Goal: Find specific page/section: Find specific page/section

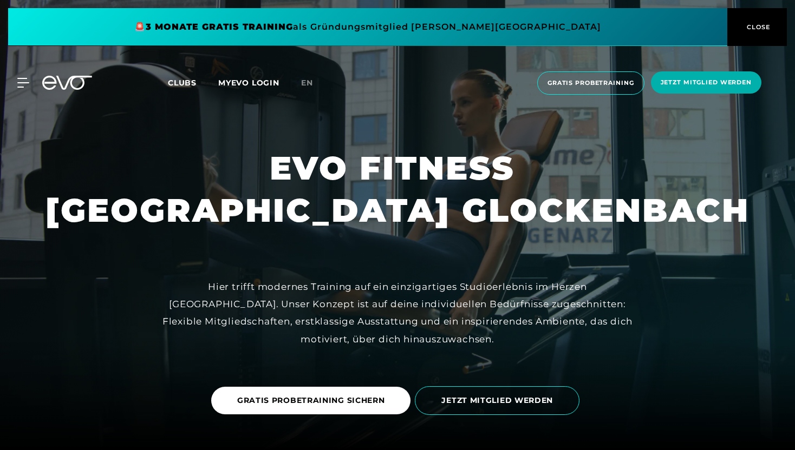
click at [762, 31] on button "CLOSE" at bounding box center [757, 27] width 60 height 38
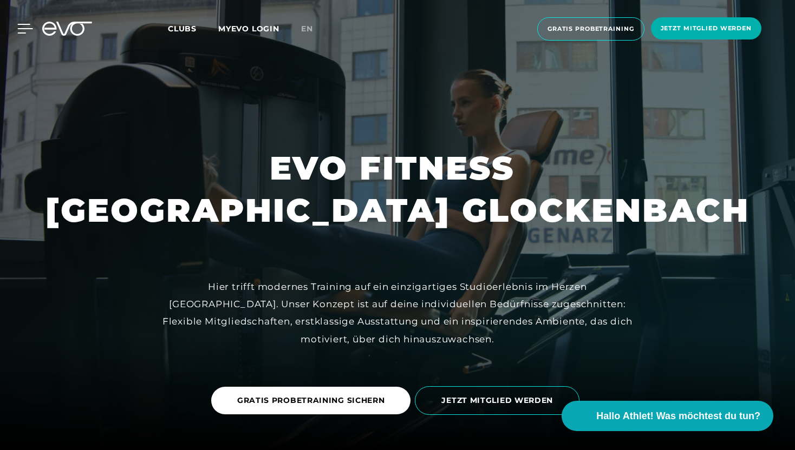
click at [23, 30] on icon at bounding box center [25, 29] width 16 height 10
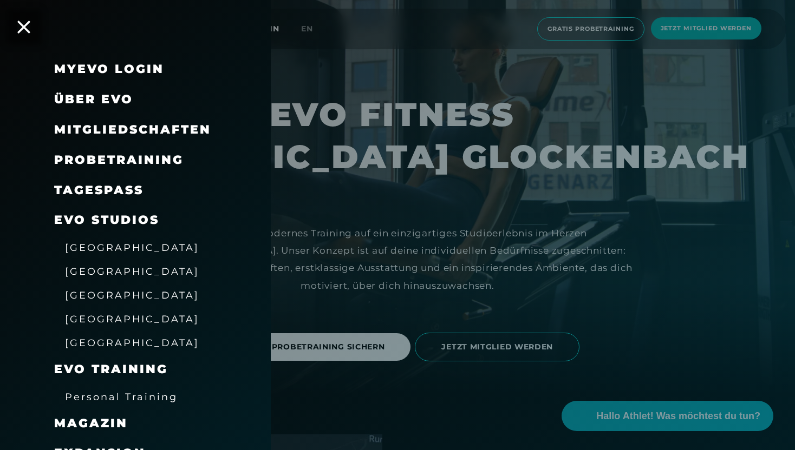
scroll to position [39, 0]
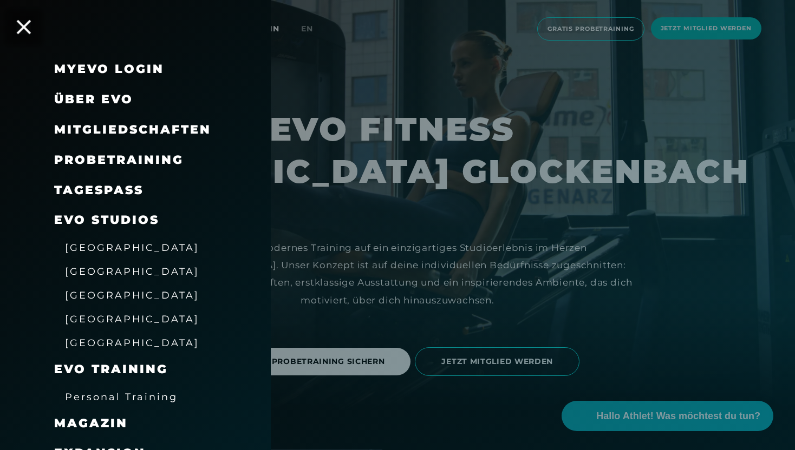
click at [28, 25] on icon at bounding box center [24, 27] width 14 height 14
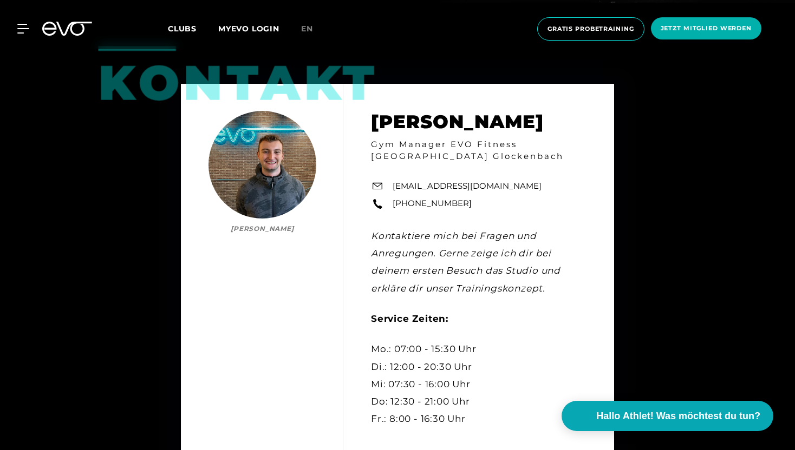
scroll to position [2895, 0]
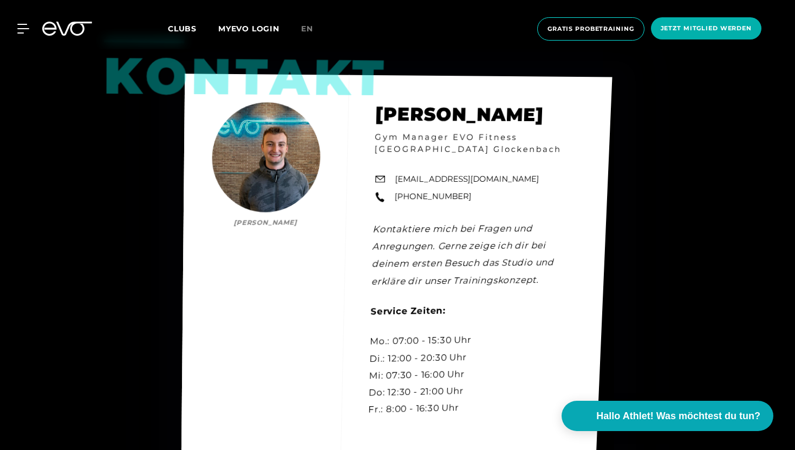
click at [274, 156] on div "Kontakt [PERSON_NAME] [PERSON_NAME] Gym Manager EVO Fitness [GEOGRAPHIC_DATA] G…" at bounding box center [396, 268] width 431 height 388
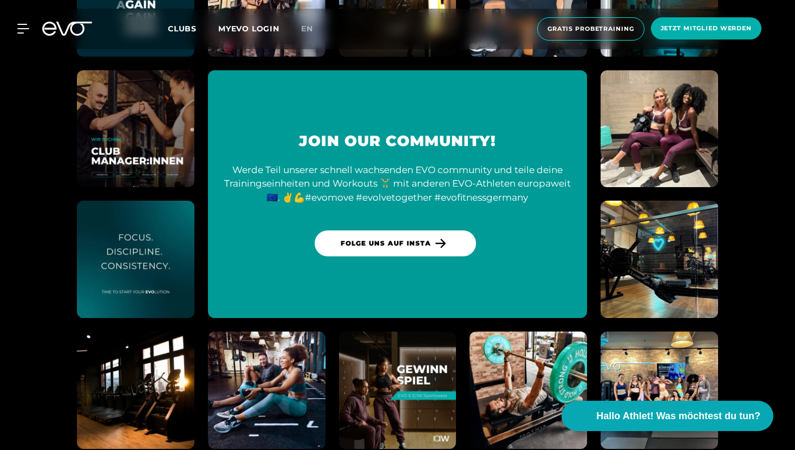
scroll to position [4069, 0]
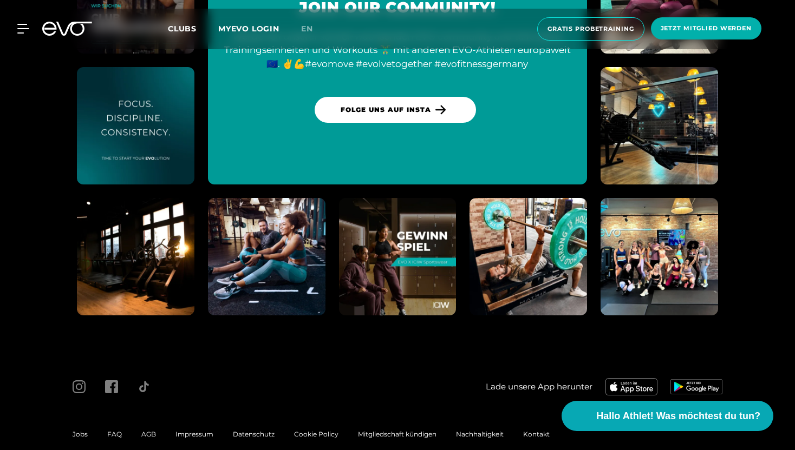
click at [80, 430] on span "Jobs" at bounding box center [80, 434] width 15 height 8
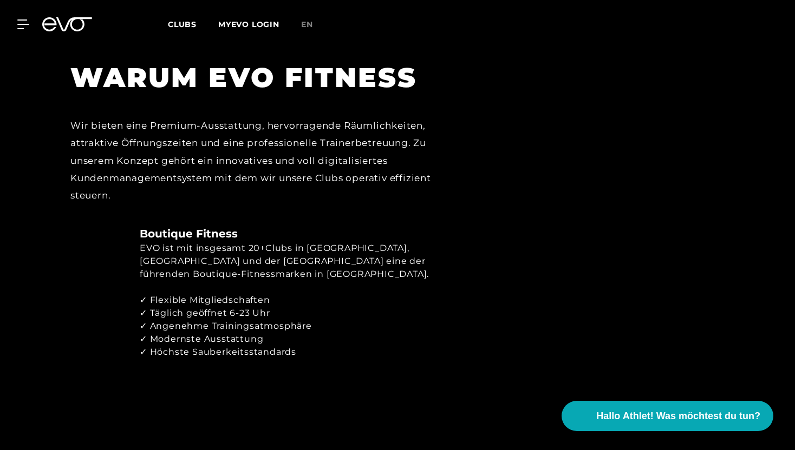
scroll to position [483, 0]
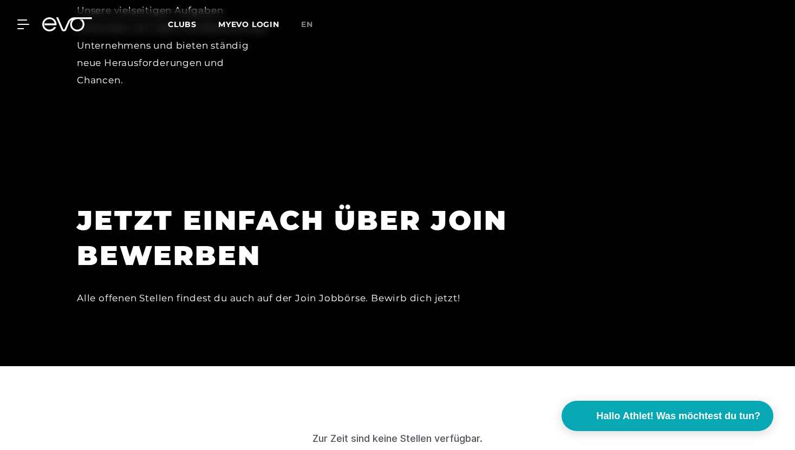
scroll to position [3160, 0]
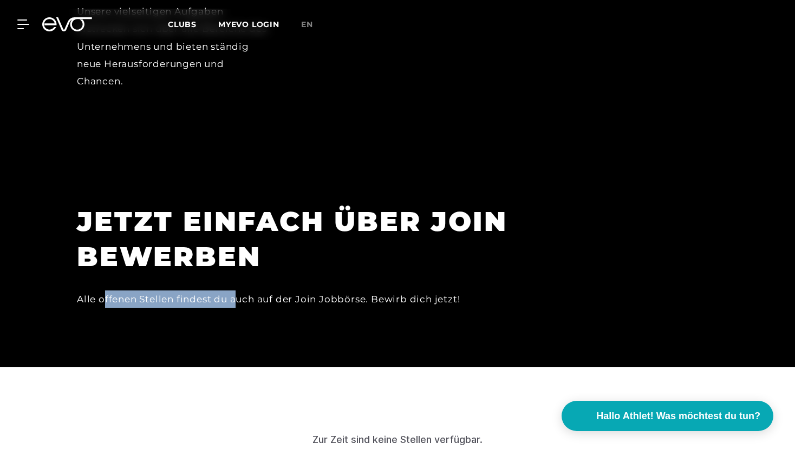
drag, startPoint x: 107, startPoint y: 258, endPoint x: 283, endPoint y: 255, distance: 175.4
click at [285, 291] on div "Alle offenen Stellen findest du auch auf der Join Jobbörse. Bewirb dich jetzt!" at bounding box center [320, 299] width 487 height 17
click at [283, 291] on div "Alle offenen Stellen findest du auch auf der Join Jobbörse. Bewirb dich jetzt!" at bounding box center [320, 299] width 487 height 17
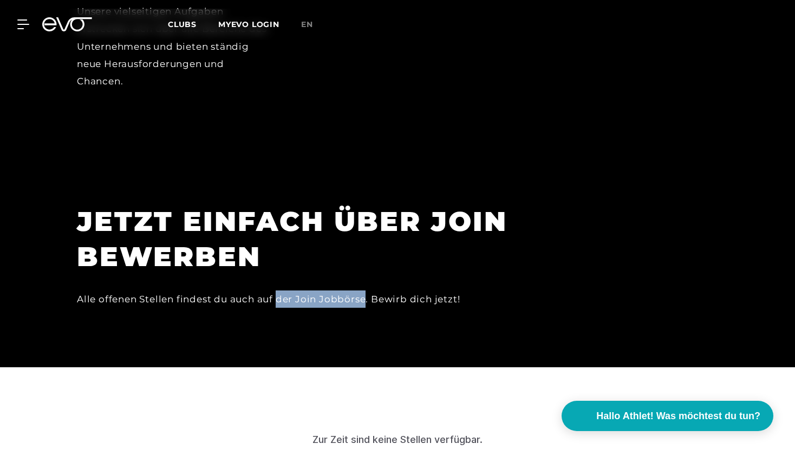
drag, startPoint x: 283, startPoint y: 255, endPoint x: 371, endPoint y: 253, distance: 88.8
click at [371, 291] on div "Alle offenen Stellen findest du auch auf der Join Jobbörse. Bewirb dich jetzt!" at bounding box center [320, 299] width 487 height 17
click at [424, 270] on div "JETZT EINFACH ÜBER JOIN BEWERBEN Alle offenen Stellen findest du auch auf der J…" at bounding box center [320, 267] width 487 height 126
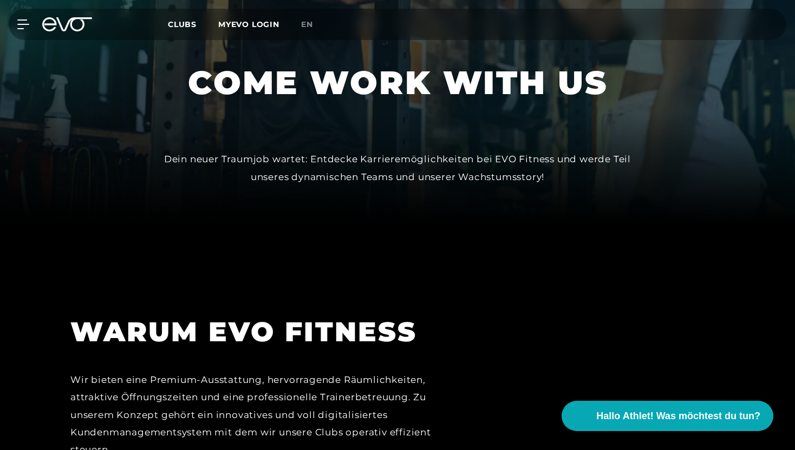
scroll to position [0, 0]
